Goal: Information Seeking & Learning: Learn about a topic

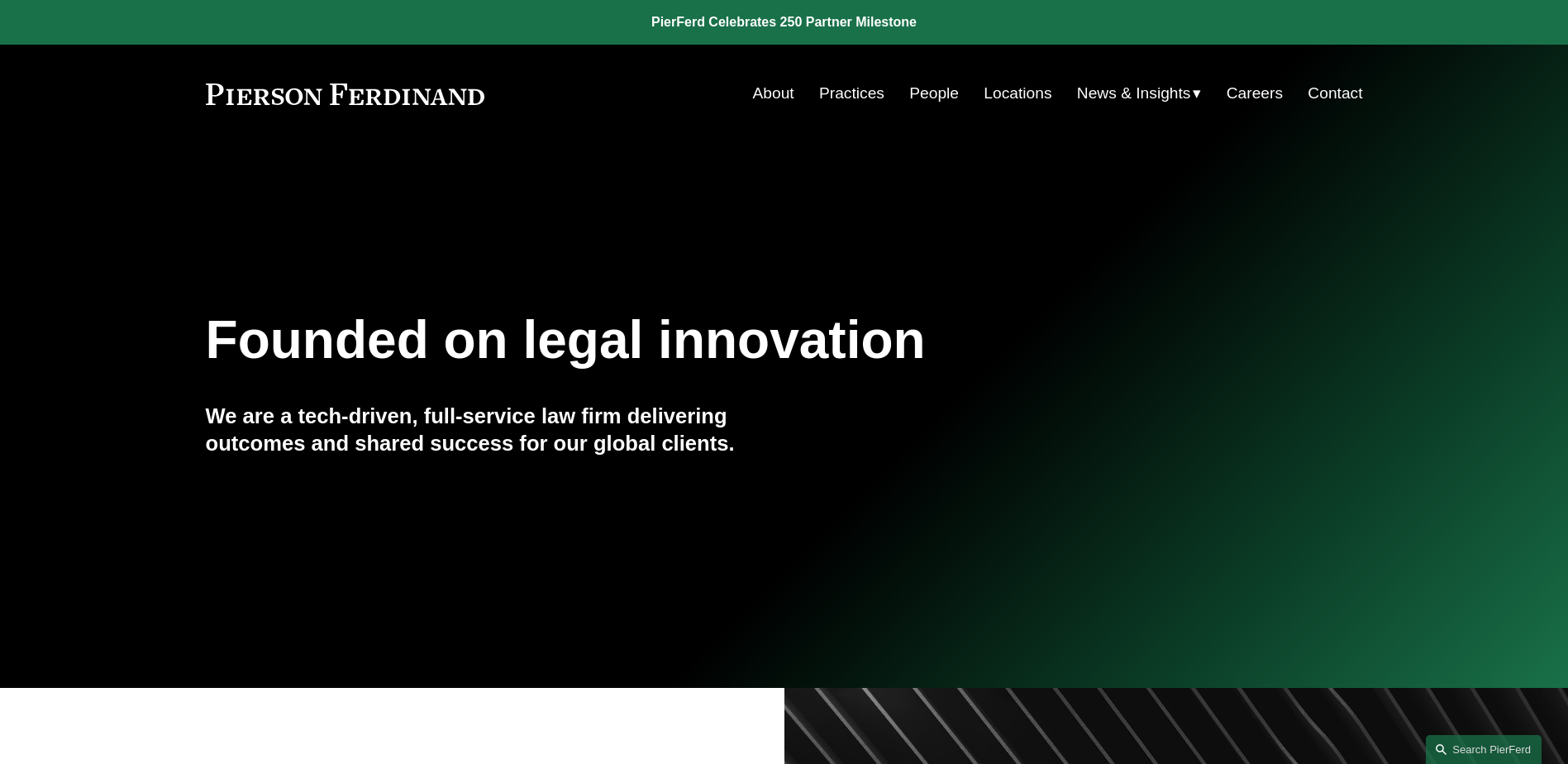
click at [847, 100] on link "Practices" at bounding box center [851, 93] width 66 height 32
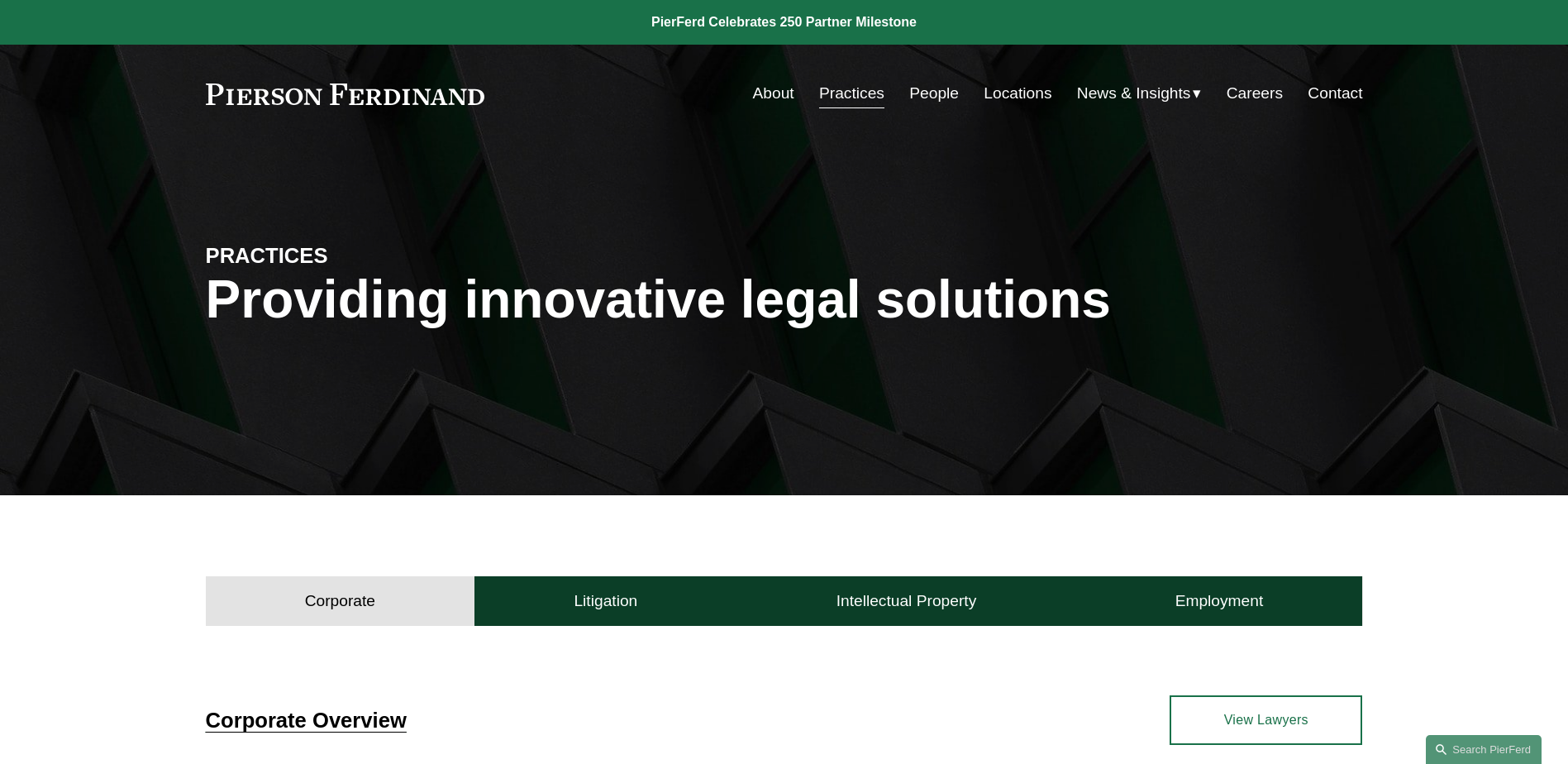
scroll to position [497, 0]
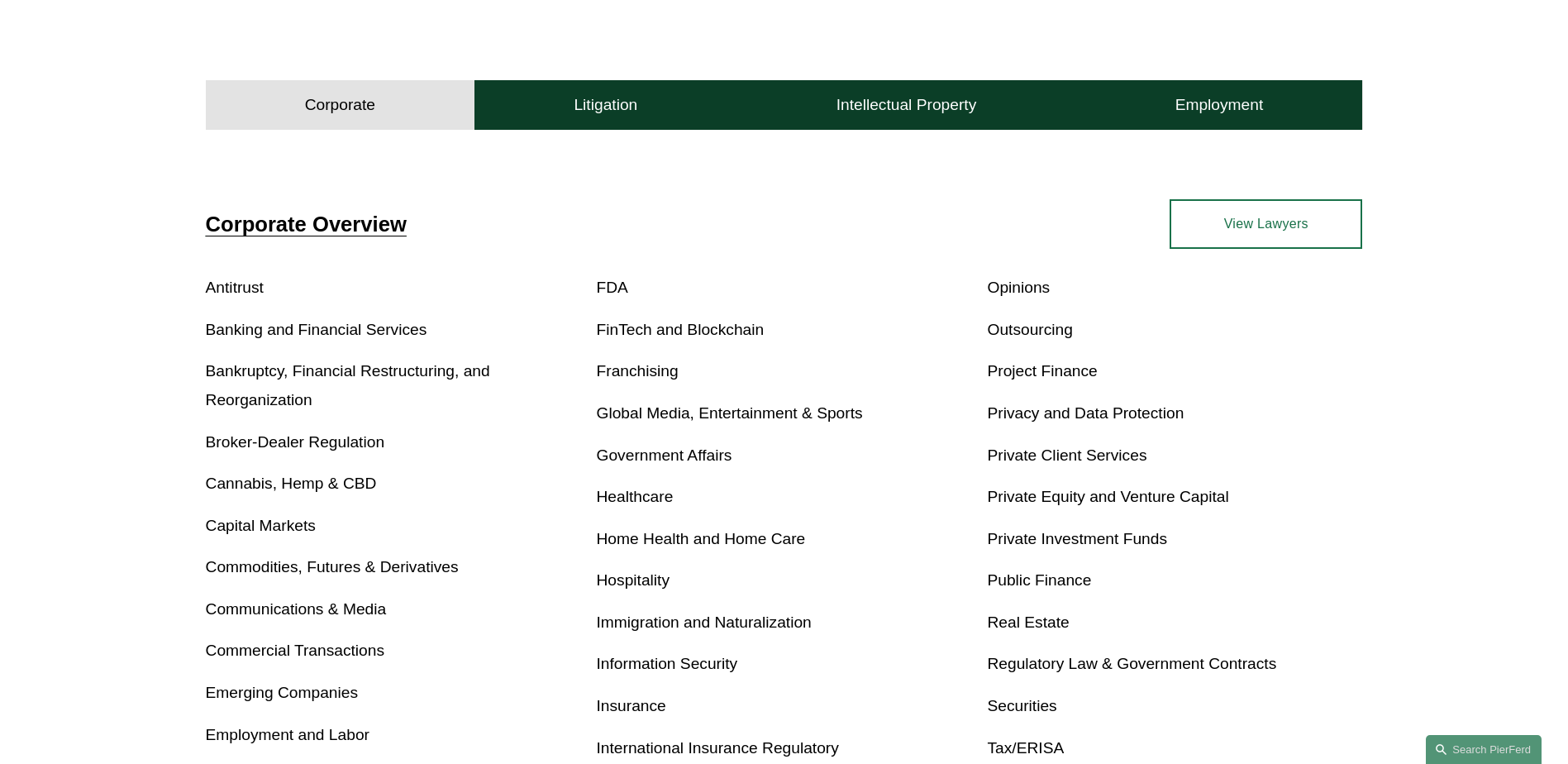
click at [637, 534] on link "Home Health and Home Care" at bounding box center [701, 538] width 209 height 17
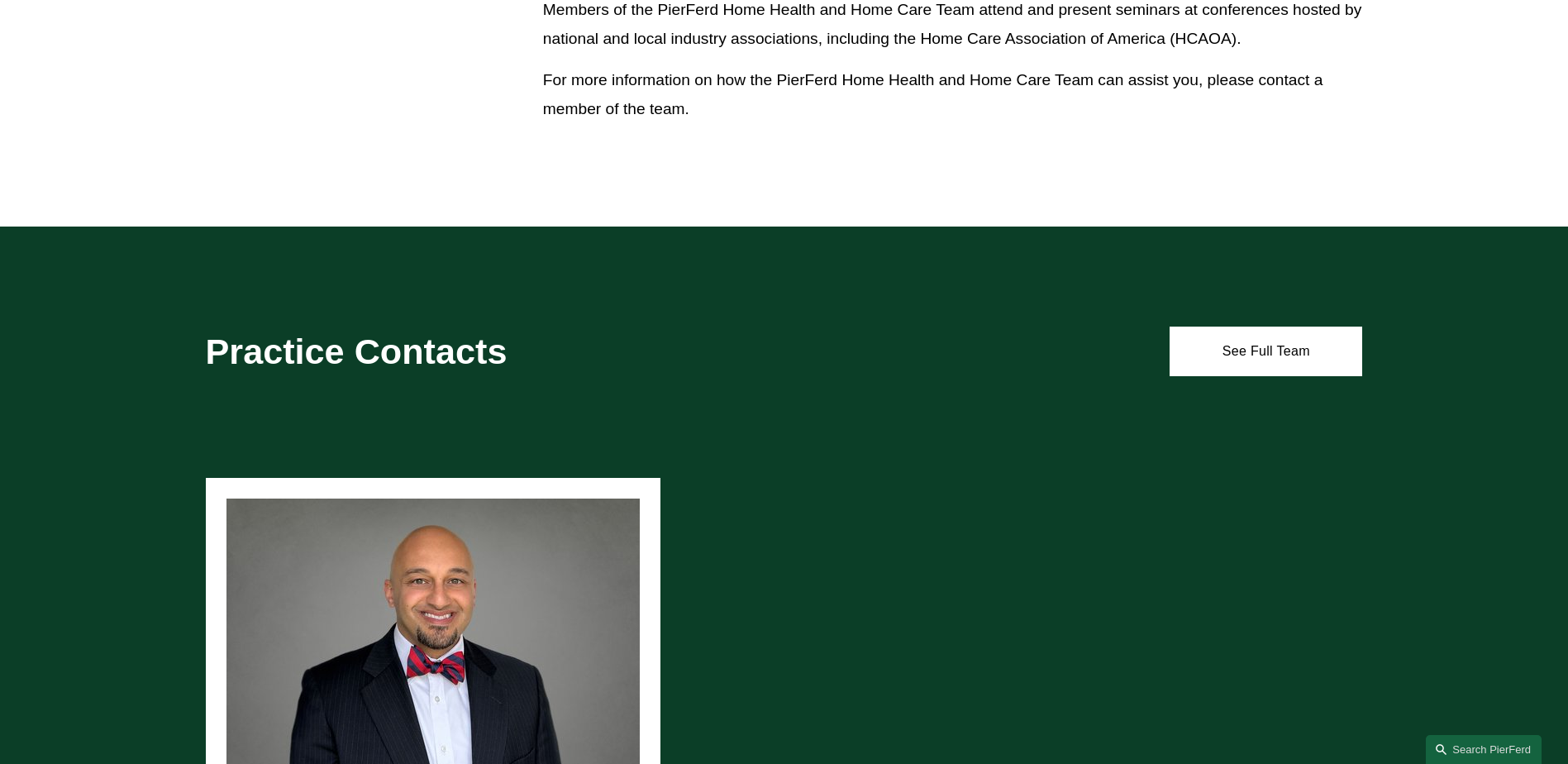
scroll to position [885, 0]
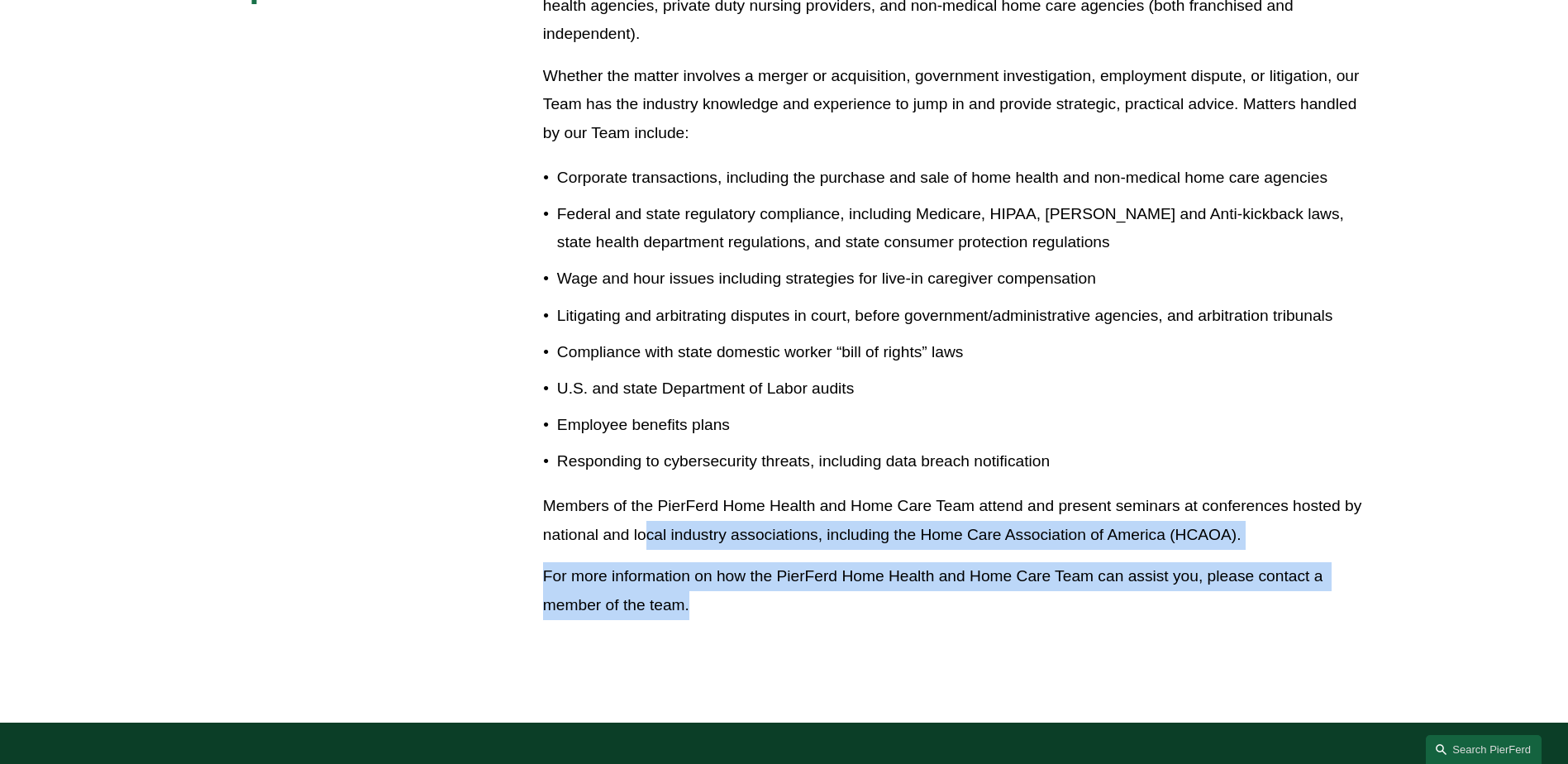
drag, startPoint x: 714, startPoint y: 610, endPoint x: 648, endPoint y: 525, distance: 107.6
click at [648, 525] on div "PierFerd’s clients include a wide variety of home health and home care provider…" at bounding box center [953, 290] width 820 height 657
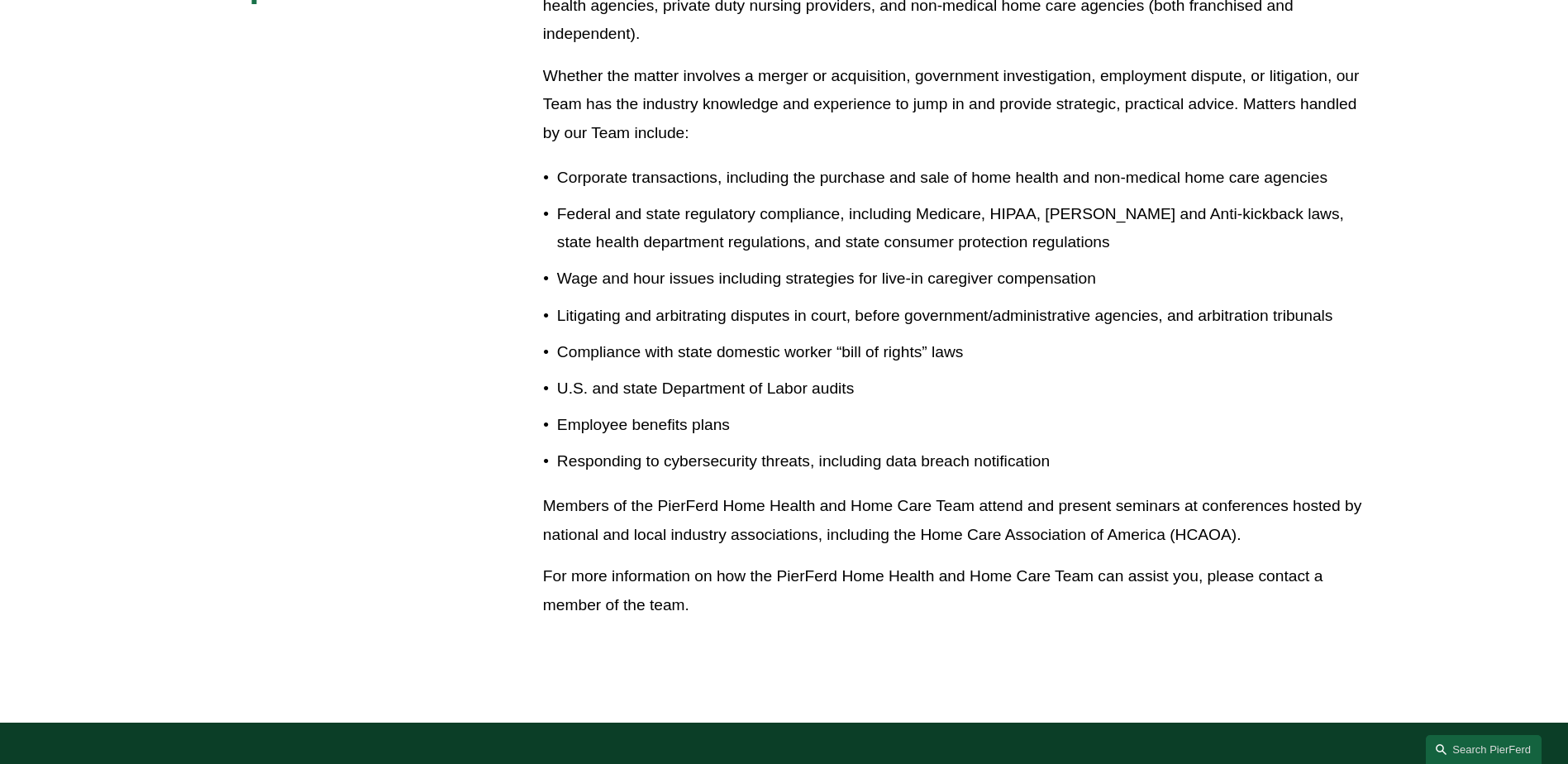
drag, startPoint x: 648, startPoint y: 525, endPoint x: 553, endPoint y: 383, distance: 170.8
click at [557, 383] on p "U.S. and state Department of Labor audits" at bounding box center [959, 389] width 806 height 29
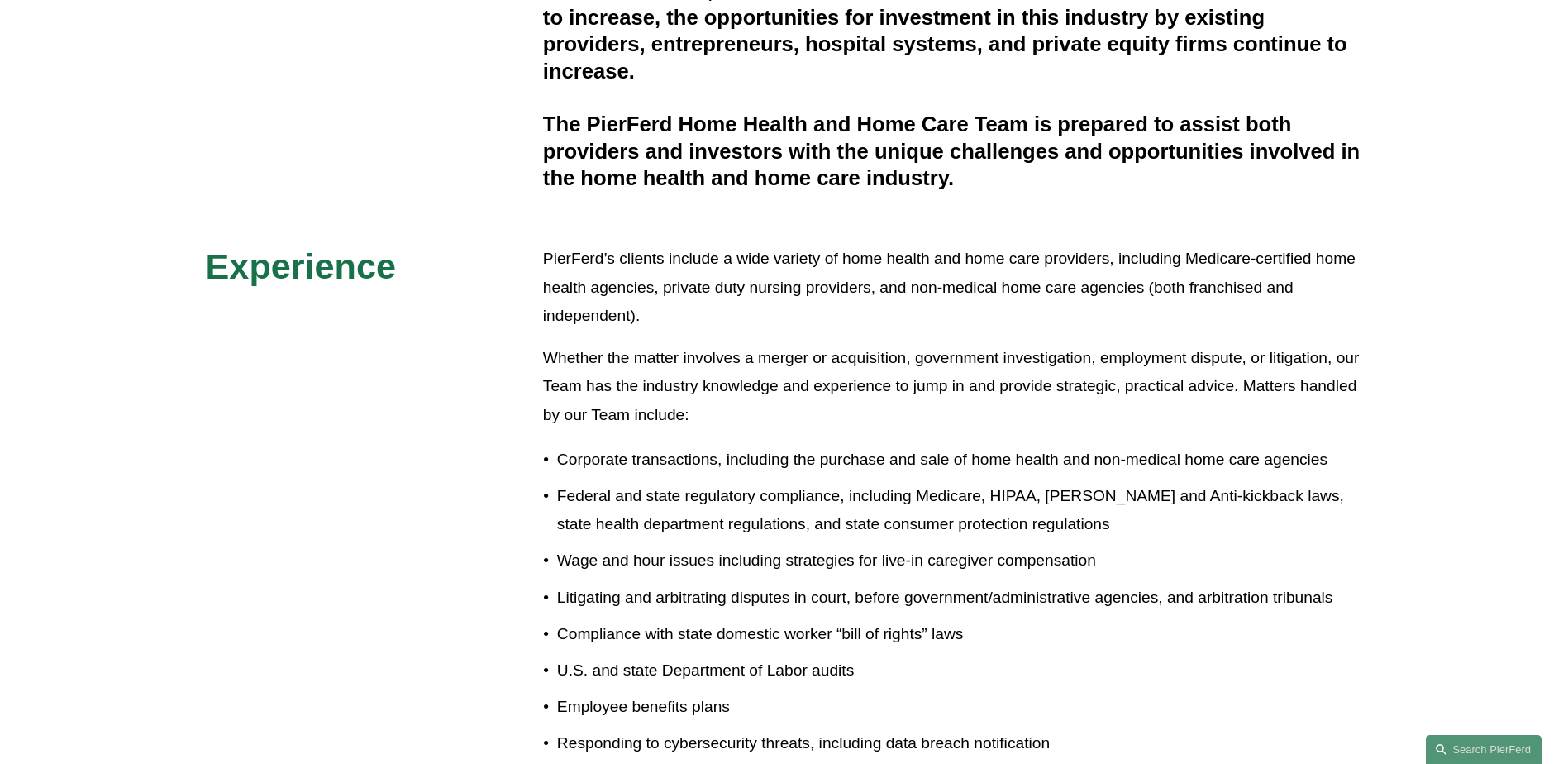
scroll to position [388, 0]
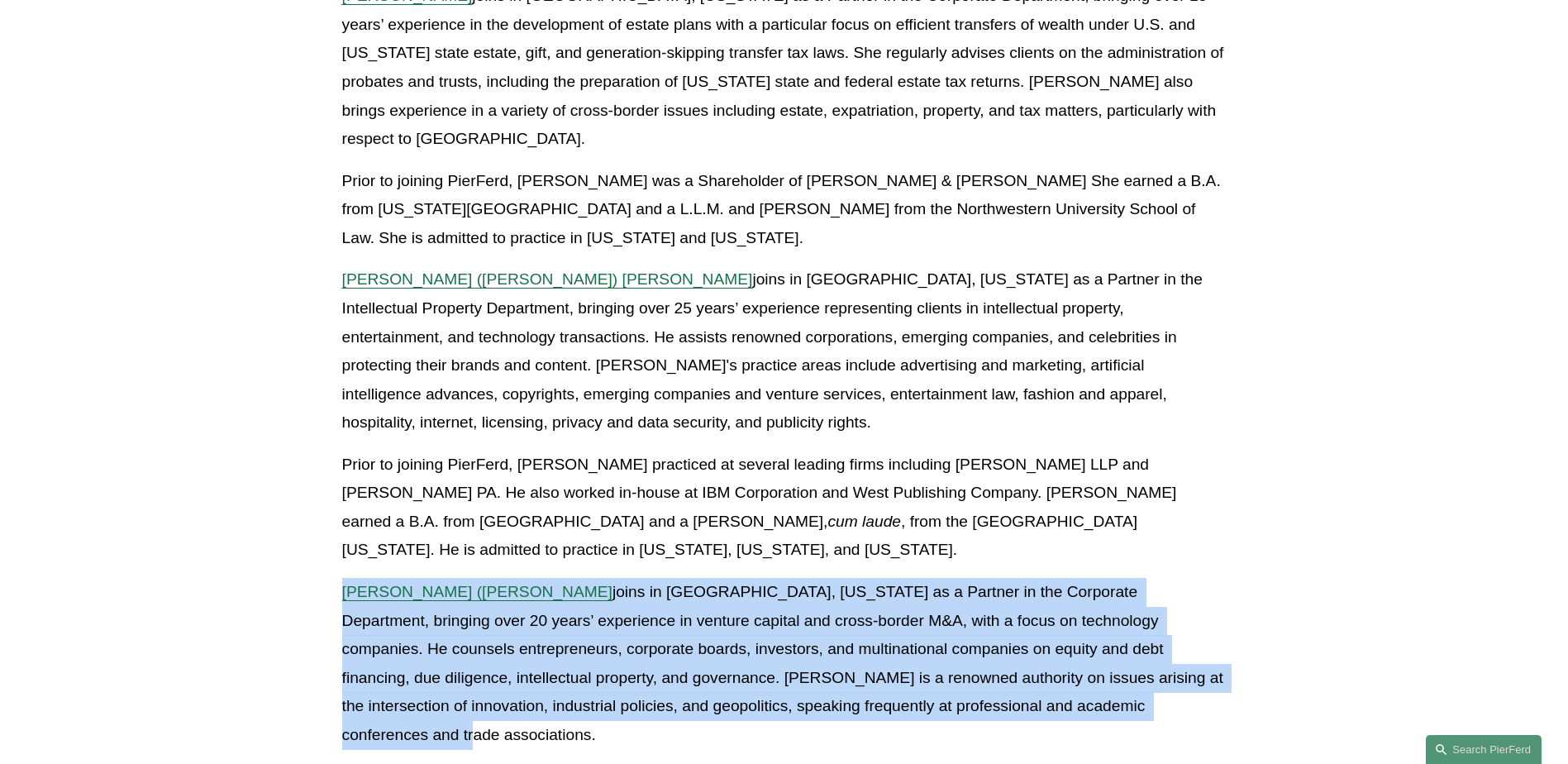
scroll to position [497, 0]
